Goal: Task Accomplishment & Management: Complete application form

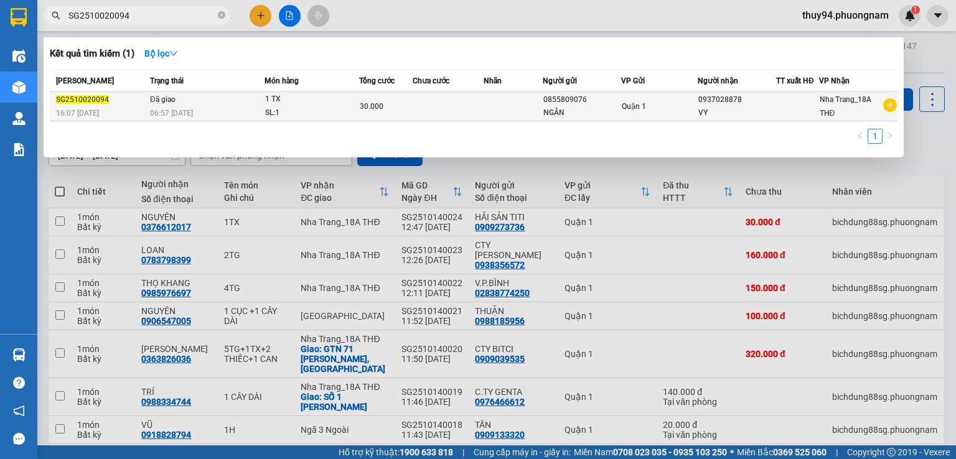
type input "SG2510020094"
click at [218, 107] on div "06:57 [DATE]" at bounding box center [207, 113] width 114 height 14
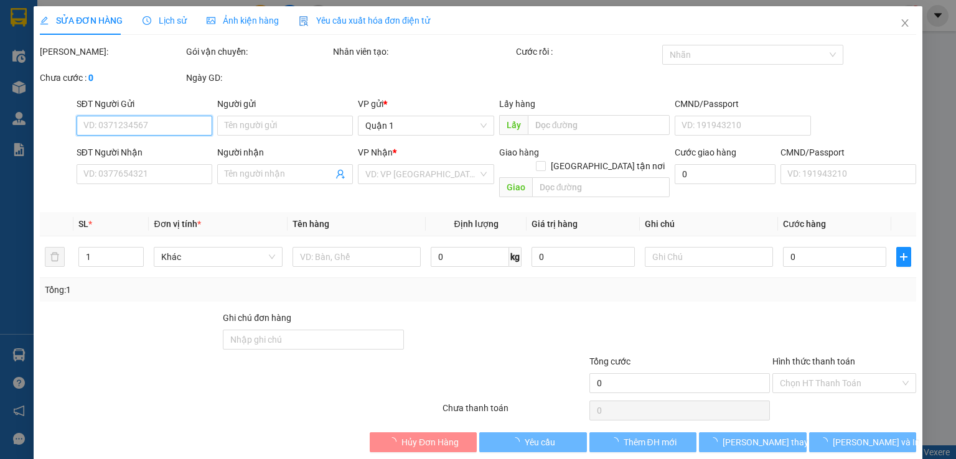
type input "0855809076"
type input "NGÂN"
type input "0937028878"
type input "VY"
type input "30.000"
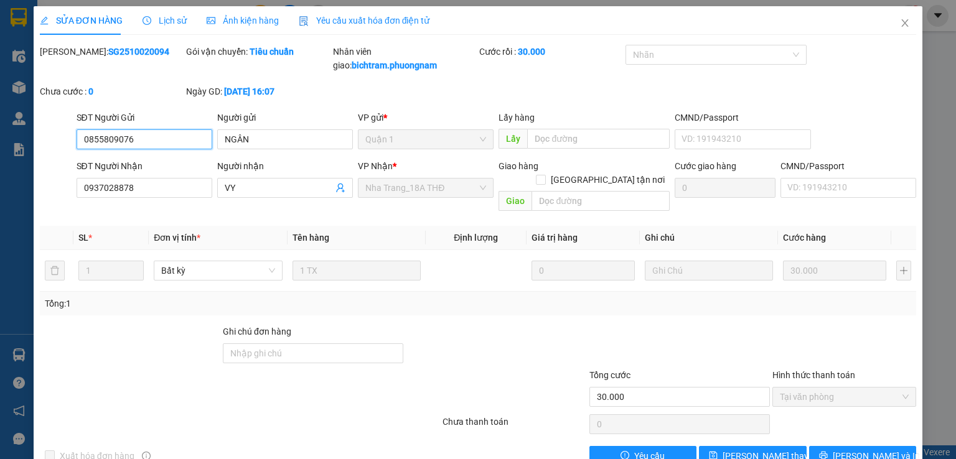
drag, startPoint x: 167, startPoint y: 135, endPoint x: 50, endPoint y: 139, distance: 117.1
click at [50, 139] on div "SĐT Người Gửi 0855809076 0855809076 Người gửi NGÂN VP gửi * Quận 1 Lấy hàng Lấy…" at bounding box center [478, 133] width 879 height 44
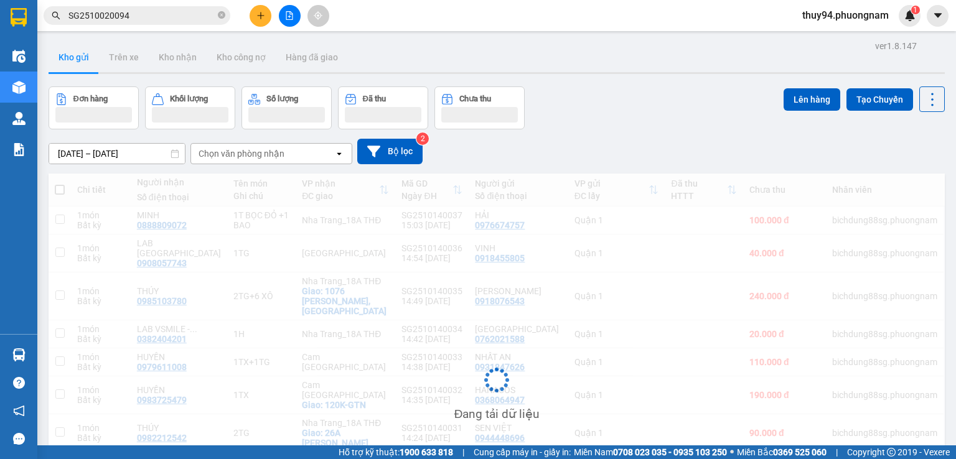
click at [157, 10] on input "SG2510020094" at bounding box center [141, 16] width 147 height 14
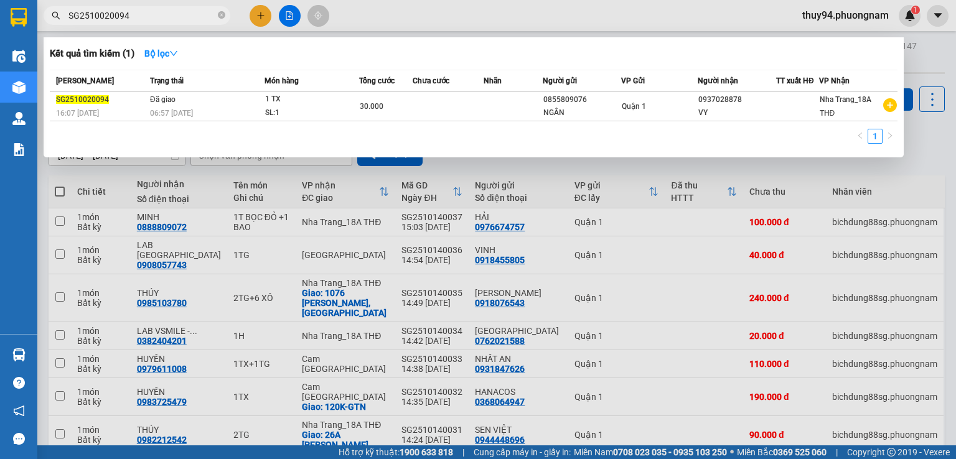
click at [157, 10] on input "SG2510020094" at bounding box center [141, 16] width 147 height 14
paste input "100076"
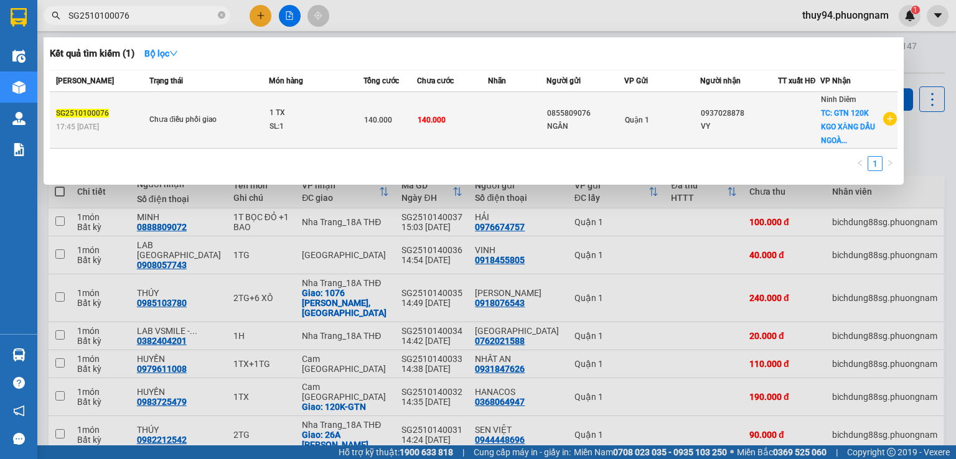
type input "SG2510100076"
click at [229, 119] on div "Chưa điều phối giao" at bounding box center [195, 120] width 93 height 14
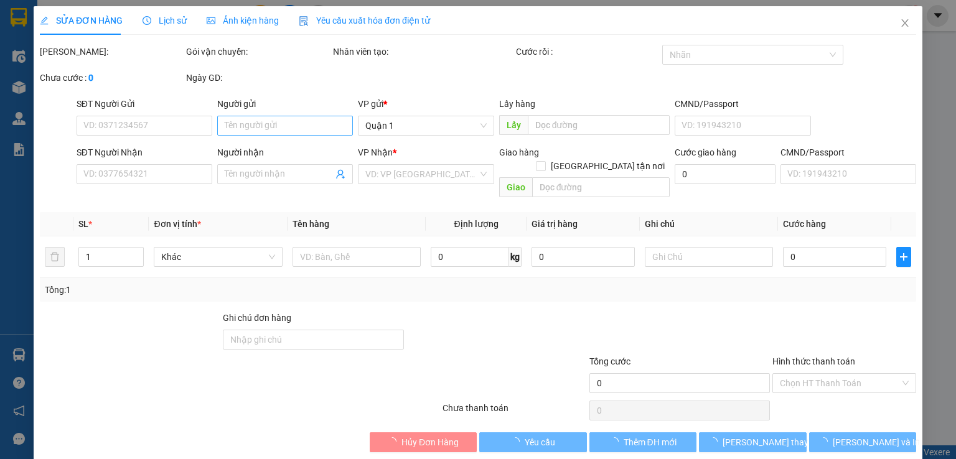
type input "0855809076"
type input "NGÂN"
type input "0937028878"
type input "VY"
checkbox input "true"
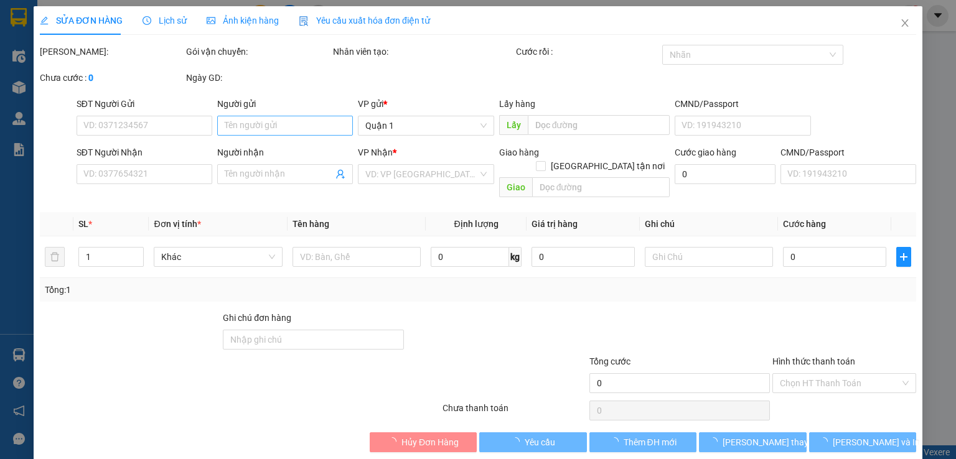
type input "GTN 120K KGO XĂNG DẦU NGOÀI QUA PHONG ĐÀI [GEOGRAPHIC_DATA]"
type input "140.000"
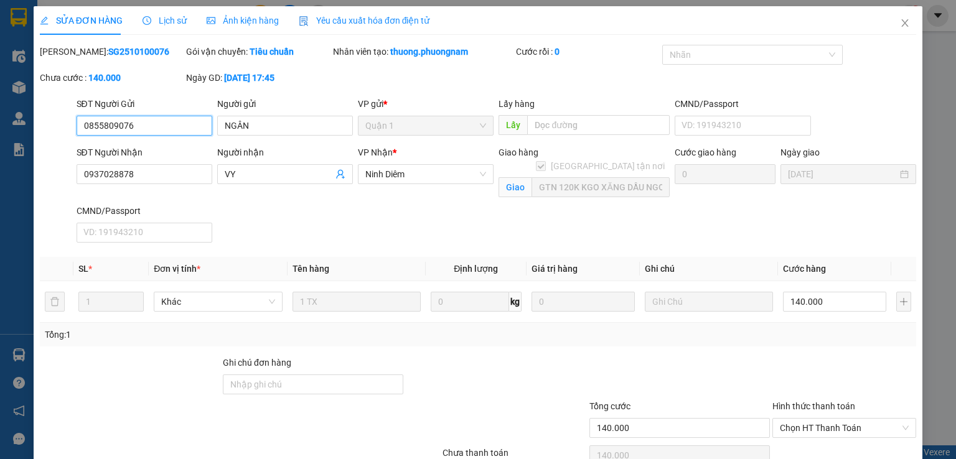
drag, startPoint x: 185, startPoint y: 127, endPoint x: 72, endPoint y: 123, distance: 113.4
click at [74, 123] on div "SĐT Người Gửi 0855809076 0855809076" at bounding box center [144, 119] width 141 height 44
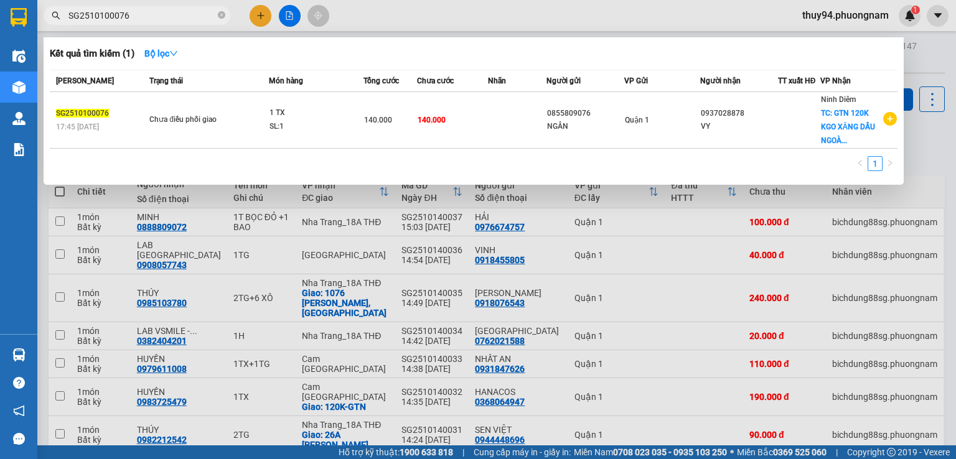
click at [150, 16] on input "SG2510100076" at bounding box center [141, 16] width 147 height 14
paste input "09260065"
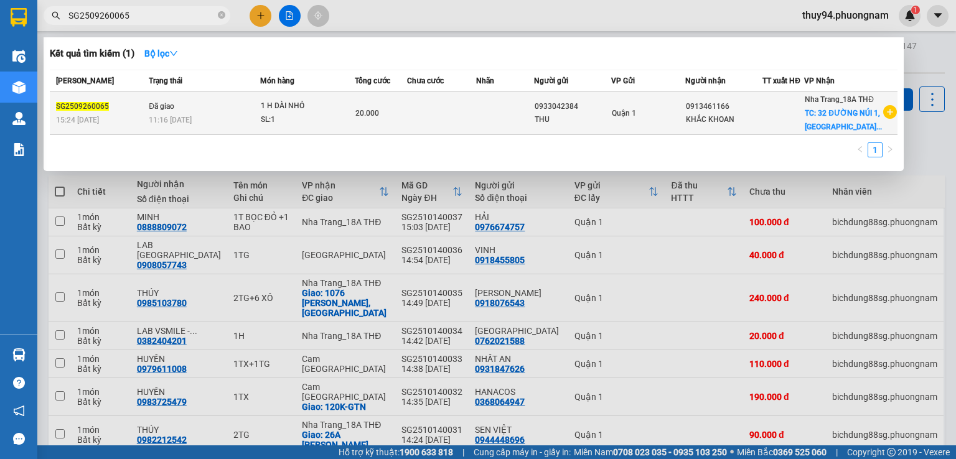
type input "SG2509260065"
click at [251, 127] on div "11:16 [DATE]" at bounding box center [204, 120] width 110 height 14
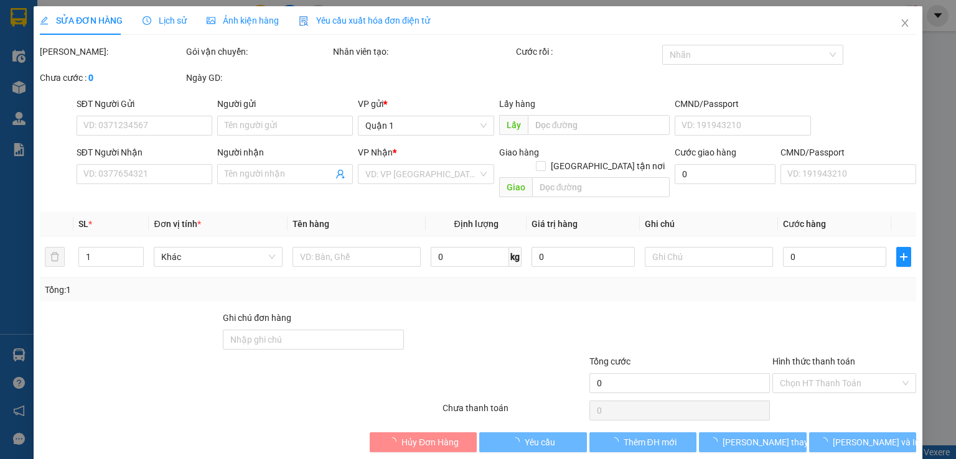
type input "0933042384"
type input "THU"
type input "0913461166"
type input "KHẮC KHOAN"
checkbox input "true"
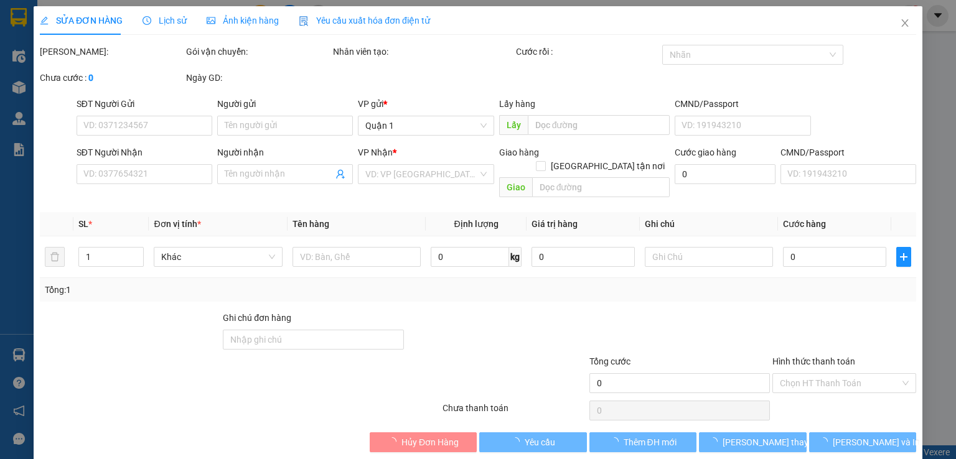
type input "[STREET_ADDRESS]"
type input "20.000"
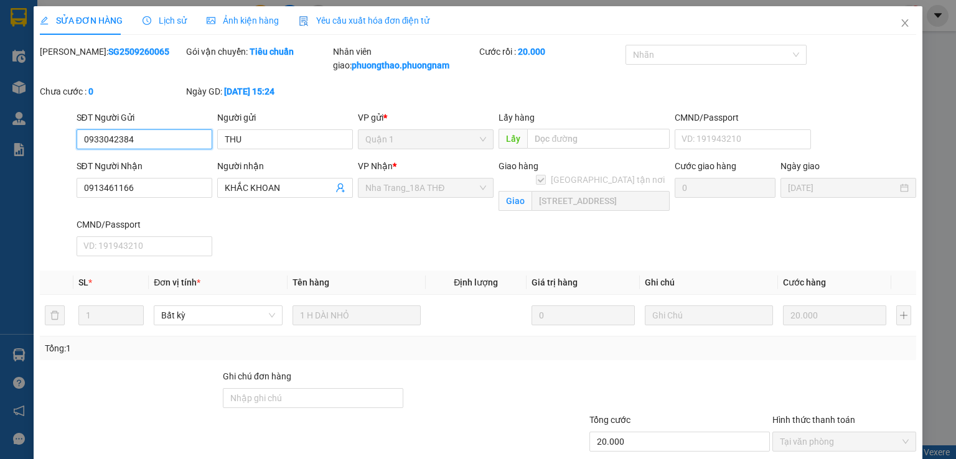
drag, startPoint x: 170, startPoint y: 130, endPoint x: 54, endPoint y: 153, distance: 117.9
click at [52, 151] on div "SĐT Người Gửi 0933042384 0933042384 Người gửi THU VP gửi * Quận 1 Lấy hàng Lấy …" at bounding box center [478, 133] width 879 height 44
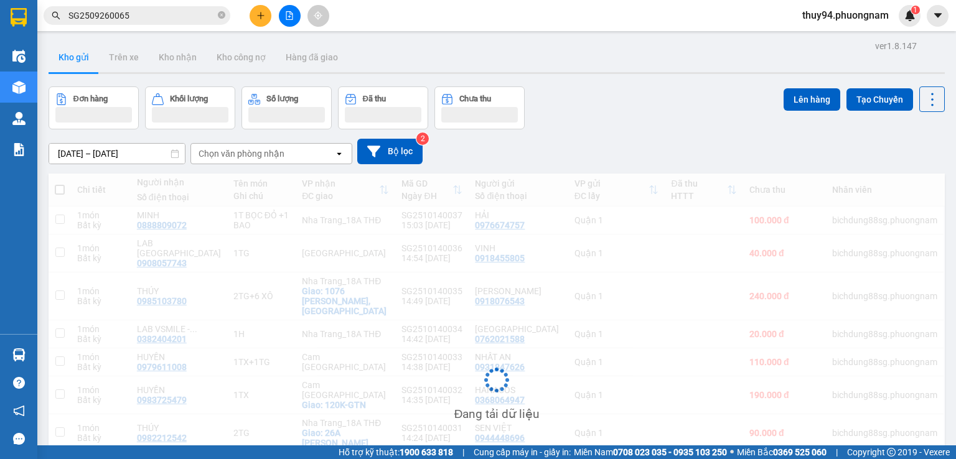
click at [161, 16] on input "SG2509260065" at bounding box center [141, 16] width 147 height 14
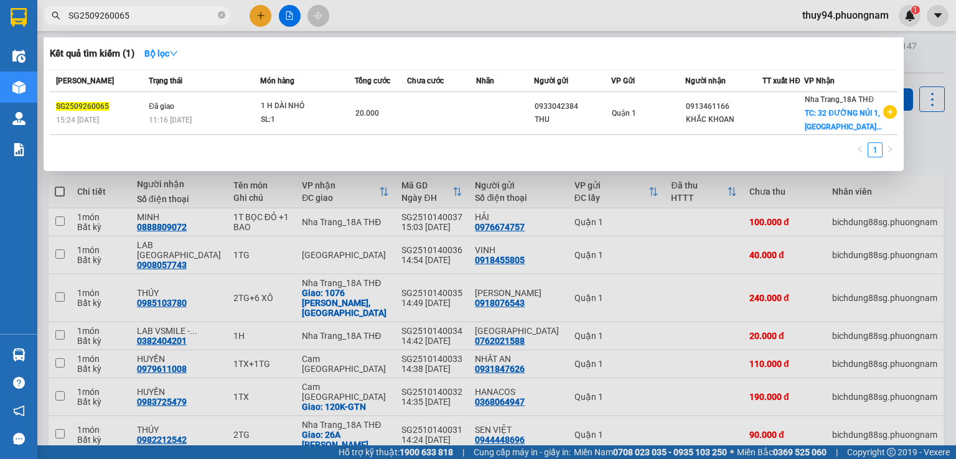
click at [161, 16] on input "SG2509260065" at bounding box center [141, 16] width 147 height 14
paste input "10050079"
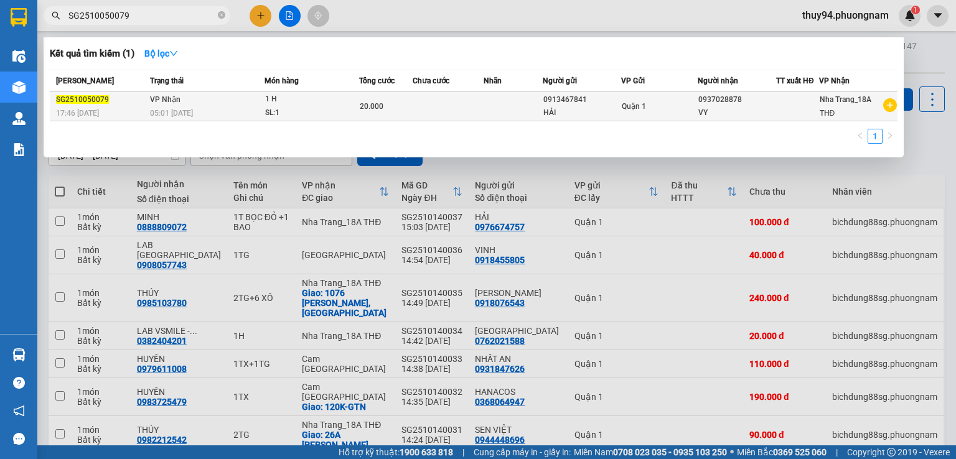
type input "SG2510050079"
click at [254, 115] on div "05:01 [DATE]" at bounding box center [207, 113] width 114 height 14
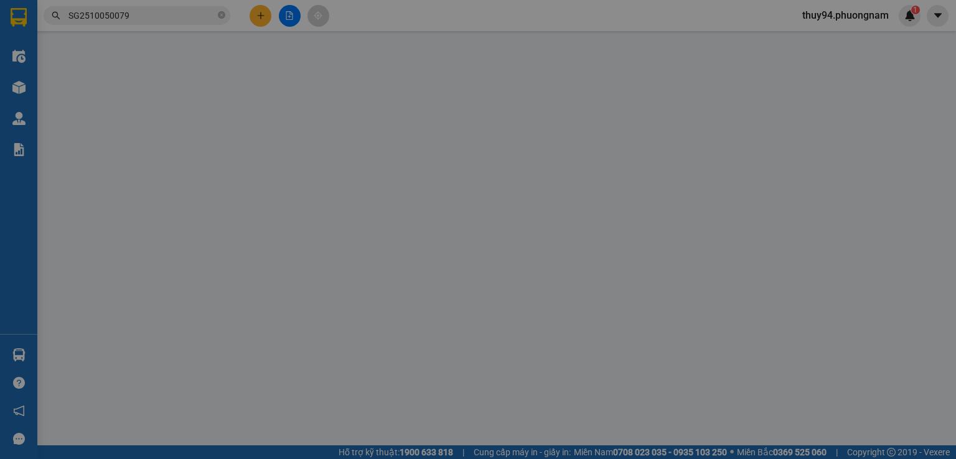
type input "0913467841"
type input "HẢI"
type input "0937028878"
type input "VY"
type input "20.000"
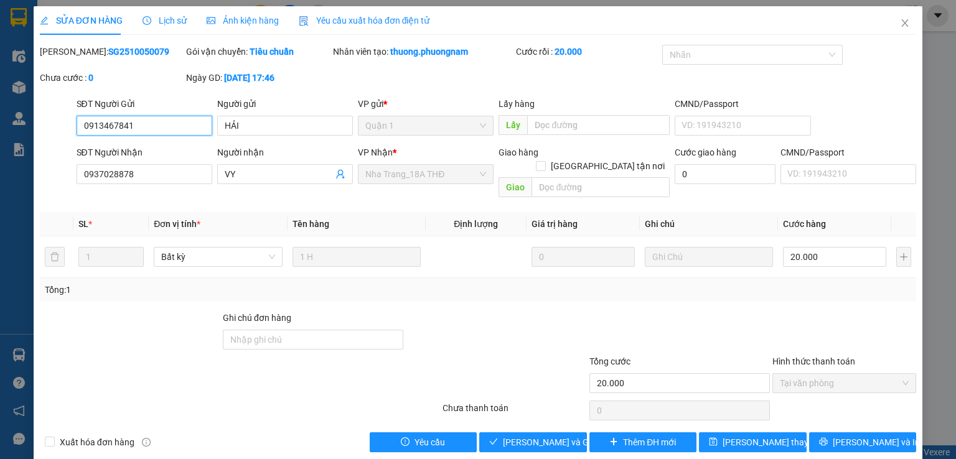
drag, startPoint x: 164, startPoint y: 123, endPoint x: 58, endPoint y: 123, distance: 105.8
click at [58, 123] on div "SĐT Người Gửi 0913467841 0913467841 Người gửi HẢI VP gửi * Quận 1 Lấy hàng Lấy …" at bounding box center [478, 119] width 879 height 44
